Goal: Find specific page/section: Find specific page/section

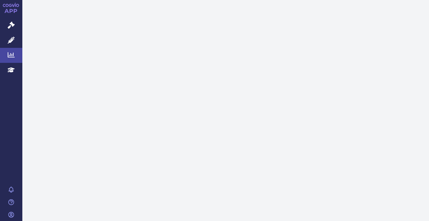
click at [79, 177] on div at bounding box center [225, 110] width 407 height 221
click at [15, 56] on link "Analytics" at bounding box center [11, 55] width 22 height 15
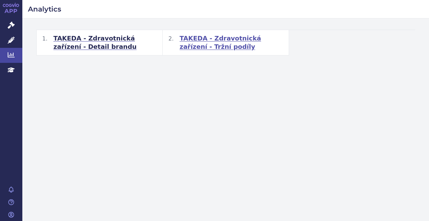
click at [206, 43] on span "TAKEDA - Zdravotnická zařízení - Tržní podíly" at bounding box center [231, 42] width 103 height 17
